Goal: Navigation & Orientation: Find specific page/section

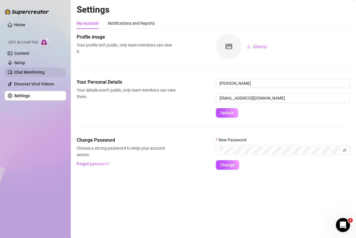
click at [29, 73] on link "Chat Monitoring" at bounding box center [29, 72] width 30 height 5
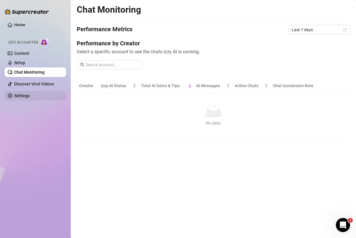
click at [22, 94] on link "Settings" at bounding box center [22, 96] width 16 height 5
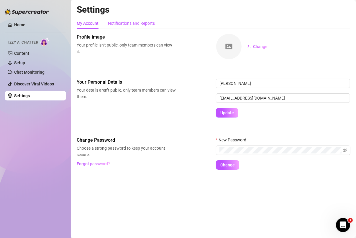
click at [114, 20] on div "Notifications and Reports" at bounding box center [131, 23] width 47 height 6
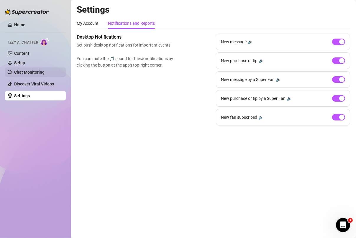
click at [25, 70] on link "Chat Monitoring" at bounding box center [29, 72] width 30 height 5
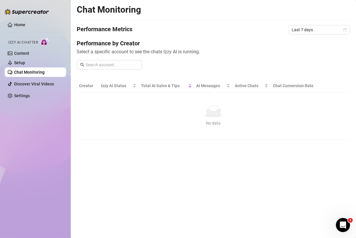
click at [19, 47] on div "Izzy AI Chatter" at bounding box center [35, 41] width 63 height 13
click at [18, 53] on link "Content" at bounding box center [21, 53] width 15 height 5
